Goal: Information Seeking & Learning: Learn about a topic

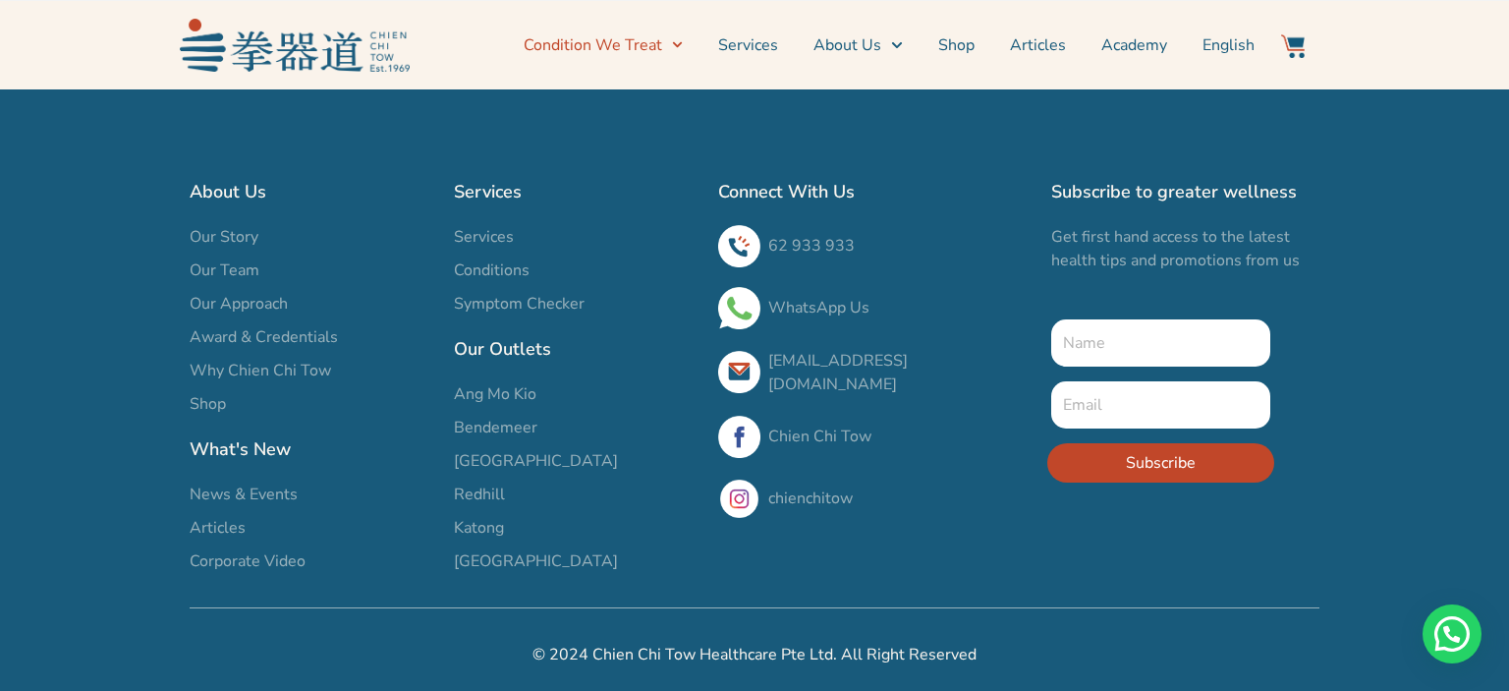
click at [683, 41] on icon "Menu" at bounding box center [677, 44] width 11 height 11
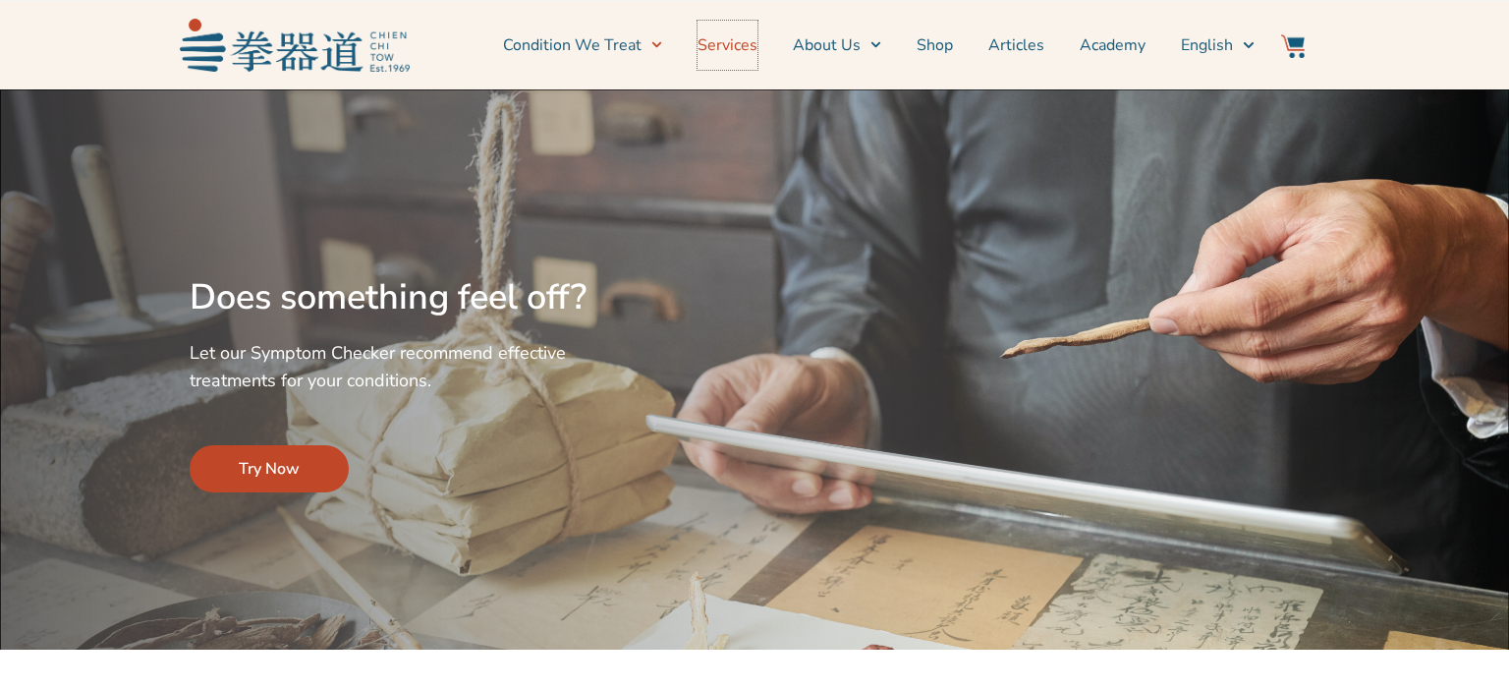
click at [736, 43] on link "Services" at bounding box center [728, 45] width 60 height 49
click at [745, 44] on link "Services" at bounding box center [728, 45] width 60 height 49
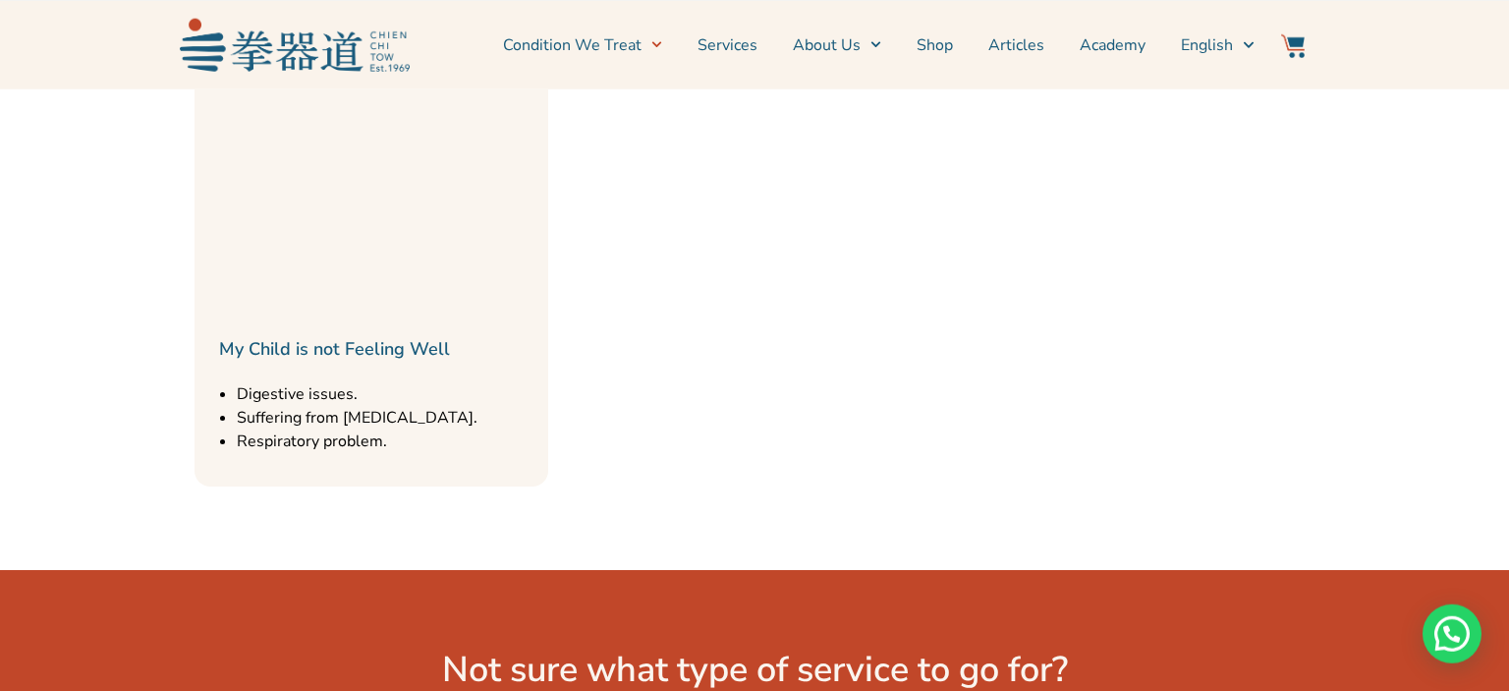
scroll to position [2386, 0]
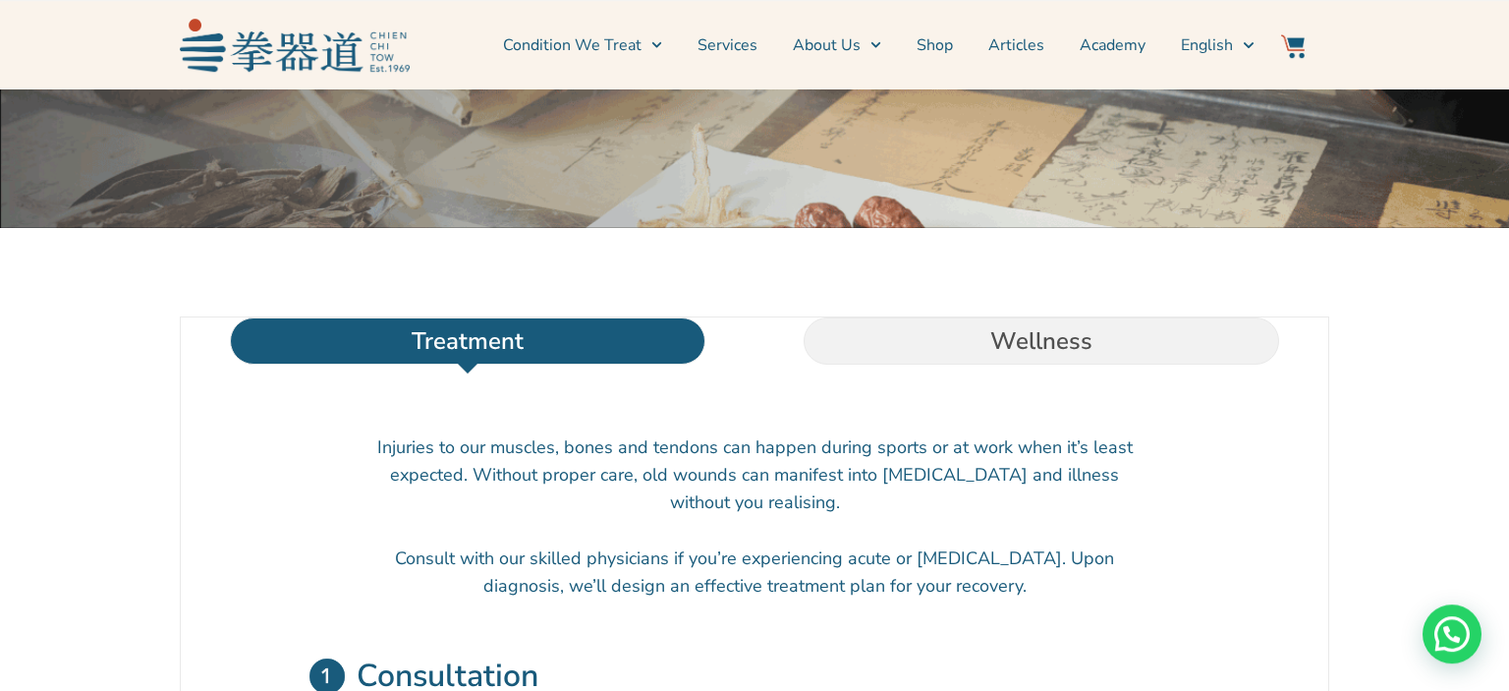
scroll to position [415, 0]
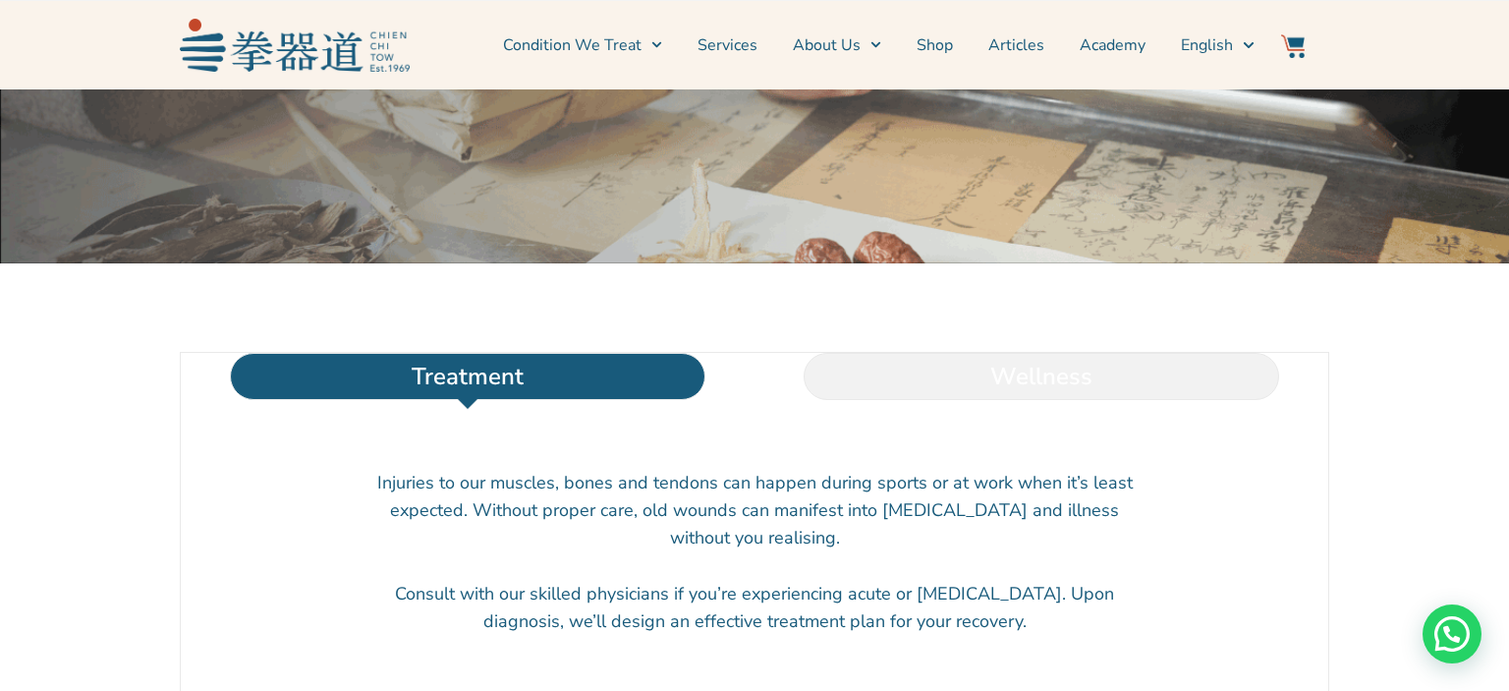
click at [1068, 400] on li "Wellness" at bounding box center [1042, 376] width 574 height 47
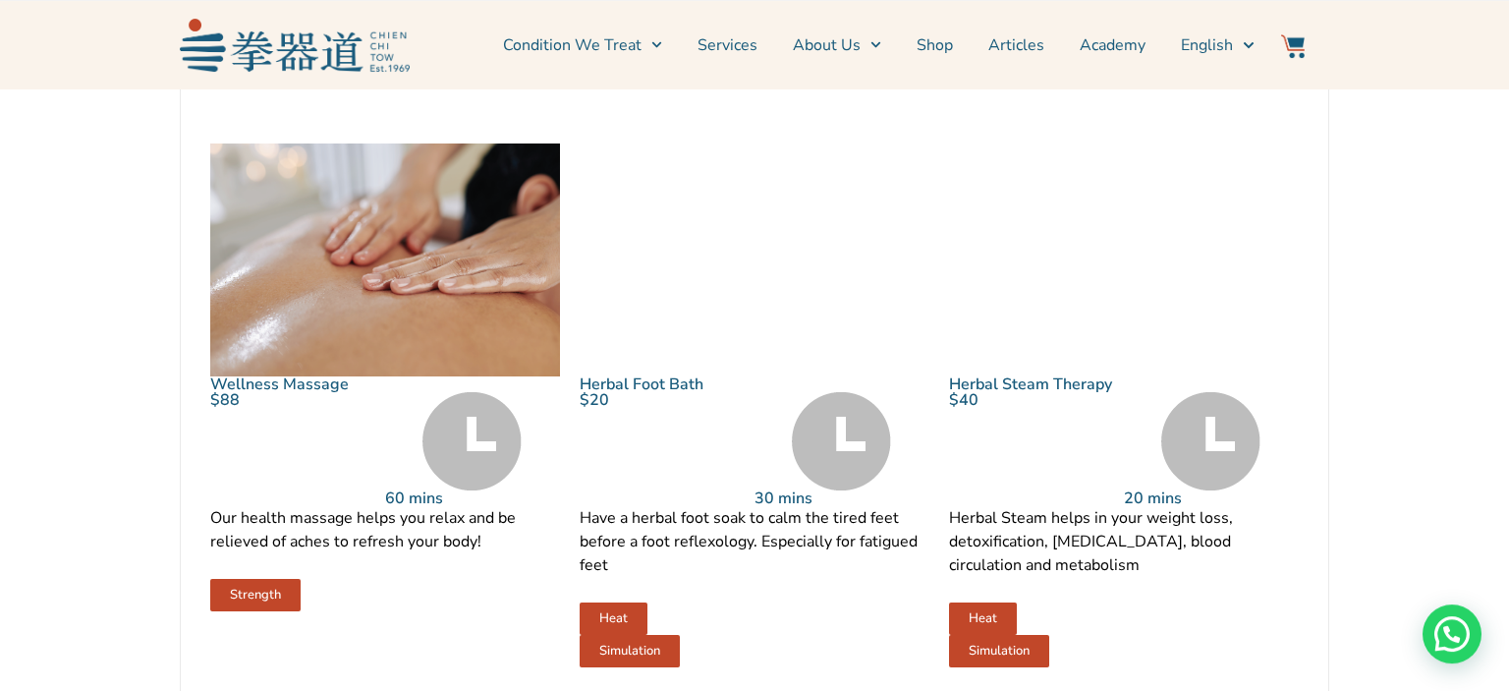
scroll to position [933, 0]
